Goal: Transaction & Acquisition: Purchase product/service

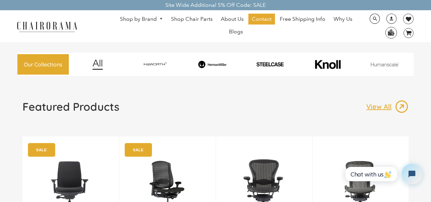
click at [239, 201] on img at bounding box center [264, 189] width 69 height 85
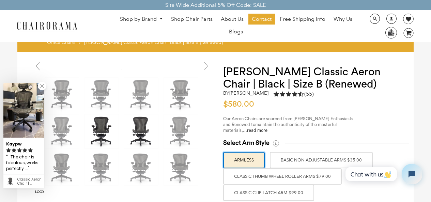
click at [88, 128] on img at bounding box center [102, 132] width 34 height 34
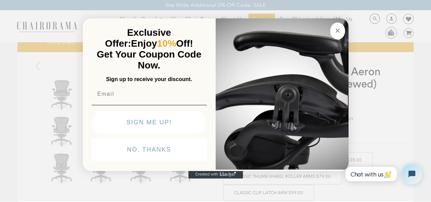
click at [330, 23] on button "Close dialog" at bounding box center [337, 31] width 15 height 17
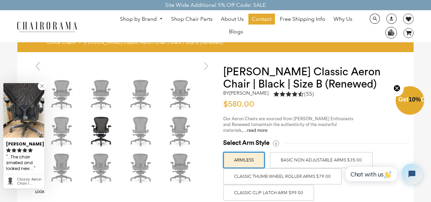
click at [386, 29] on img at bounding box center [391, 32] width 11 height 10
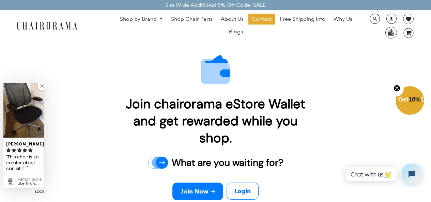
click at [308, 89] on div "Join chairorama eStore Wallet and get rewarded while you shop." at bounding box center [216, 120] width 194 height 66
